Goal: Navigation & Orientation: Go to known website

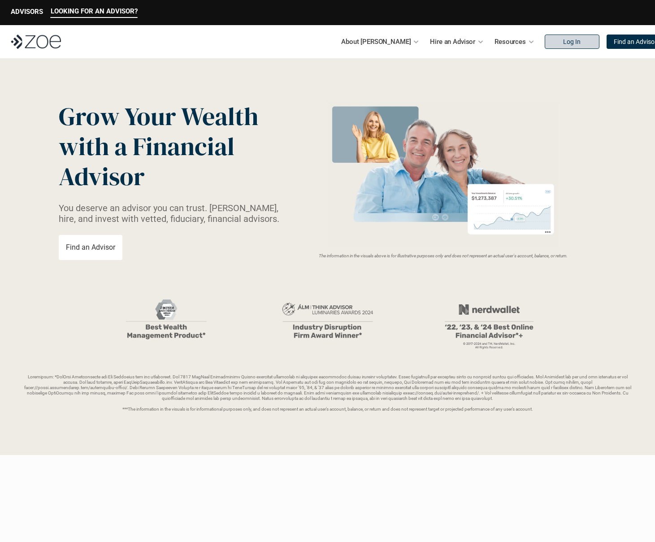
click at [563, 45] on p "Log In" at bounding box center [571, 42] width 17 height 8
click at [544, 45] on link "Log In" at bounding box center [571, 42] width 55 height 14
click at [544, 46] on link "Log In" at bounding box center [571, 42] width 55 height 14
